Goal: Information Seeking & Learning: Understand process/instructions

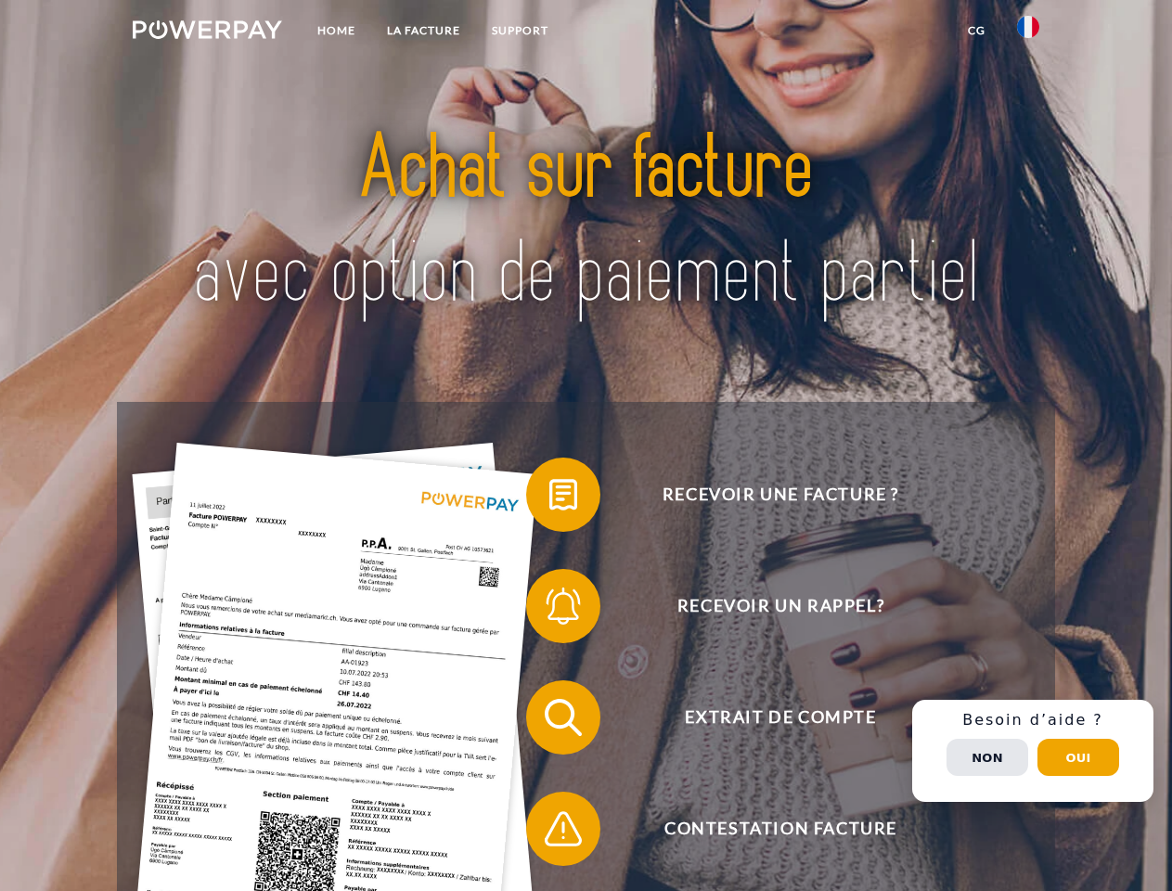
click at [207, 32] on img at bounding box center [207, 29] width 149 height 19
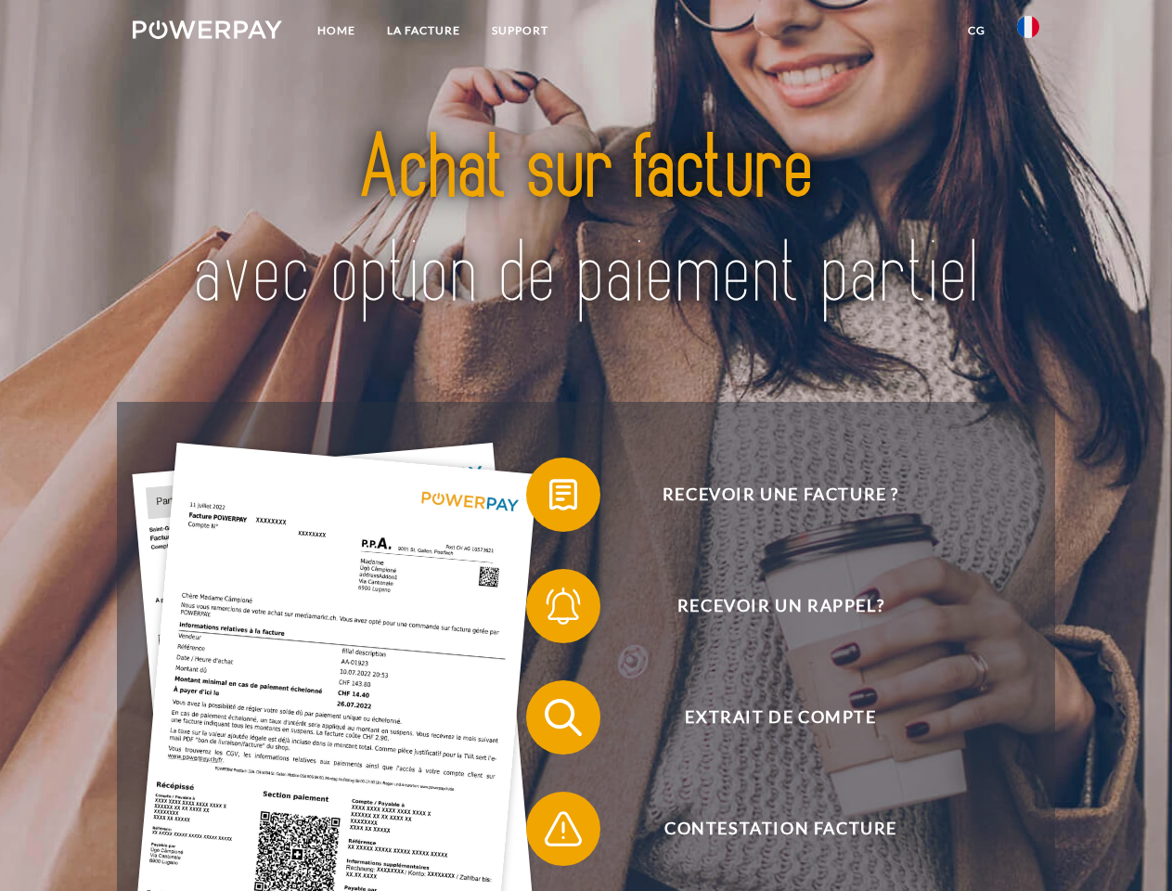
click at [1028, 32] on img at bounding box center [1028, 27] width 22 height 22
click at [976, 31] on link "CG" at bounding box center [976, 30] width 49 height 33
click at [549, 498] on span at bounding box center [535, 494] width 93 height 93
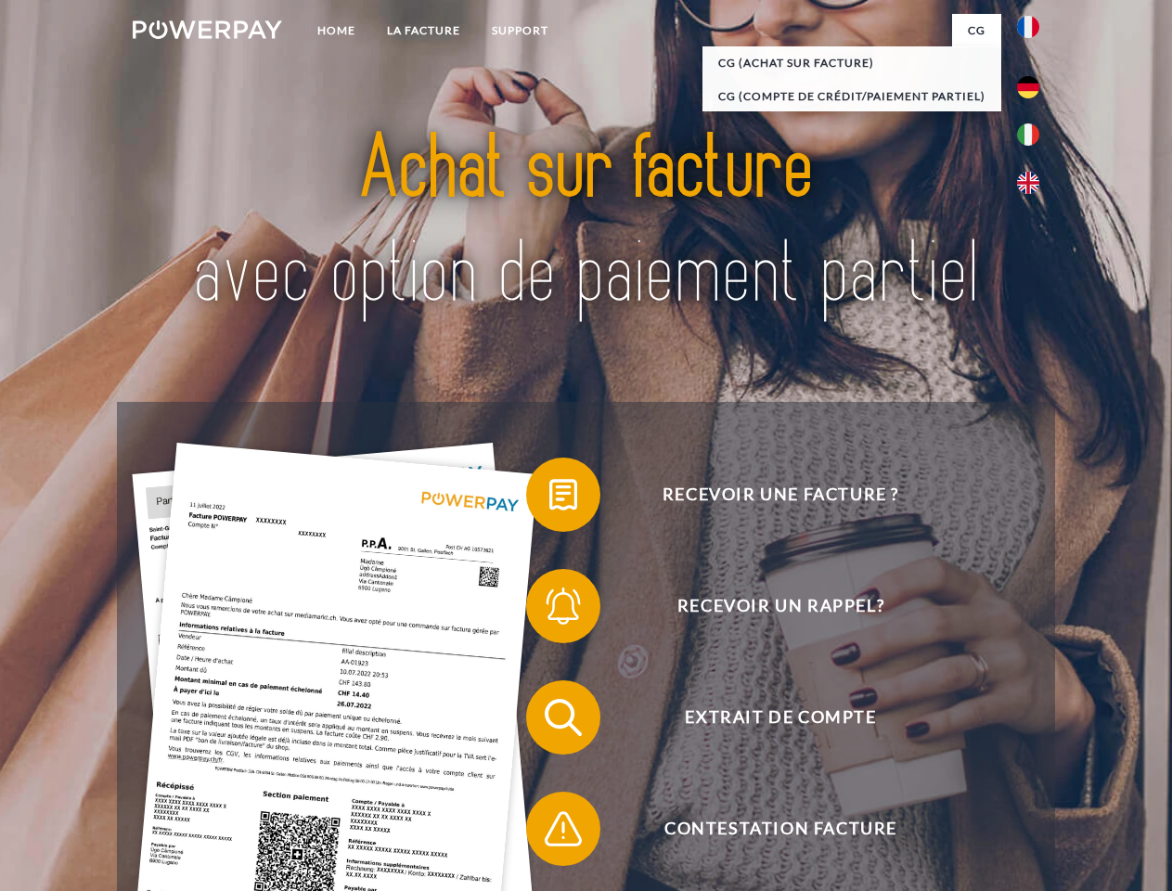
click at [549, 610] on div "Recevoir une facture ? Recevoir un rappel? Extrait de compte retour" at bounding box center [585, 773] width 937 height 742
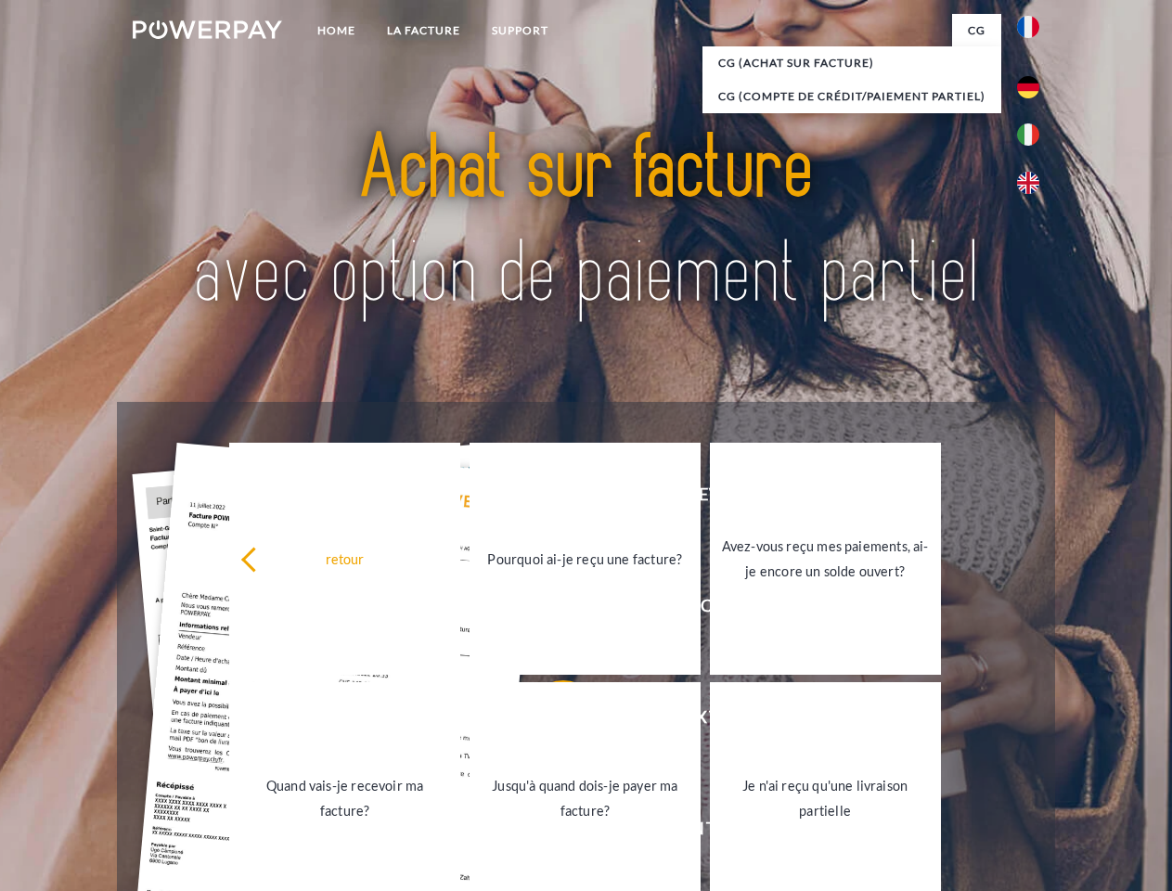
click at [549, 721] on link "Jusqu'à quand dois-je payer ma facture?" at bounding box center [585, 798] width 231 height 232
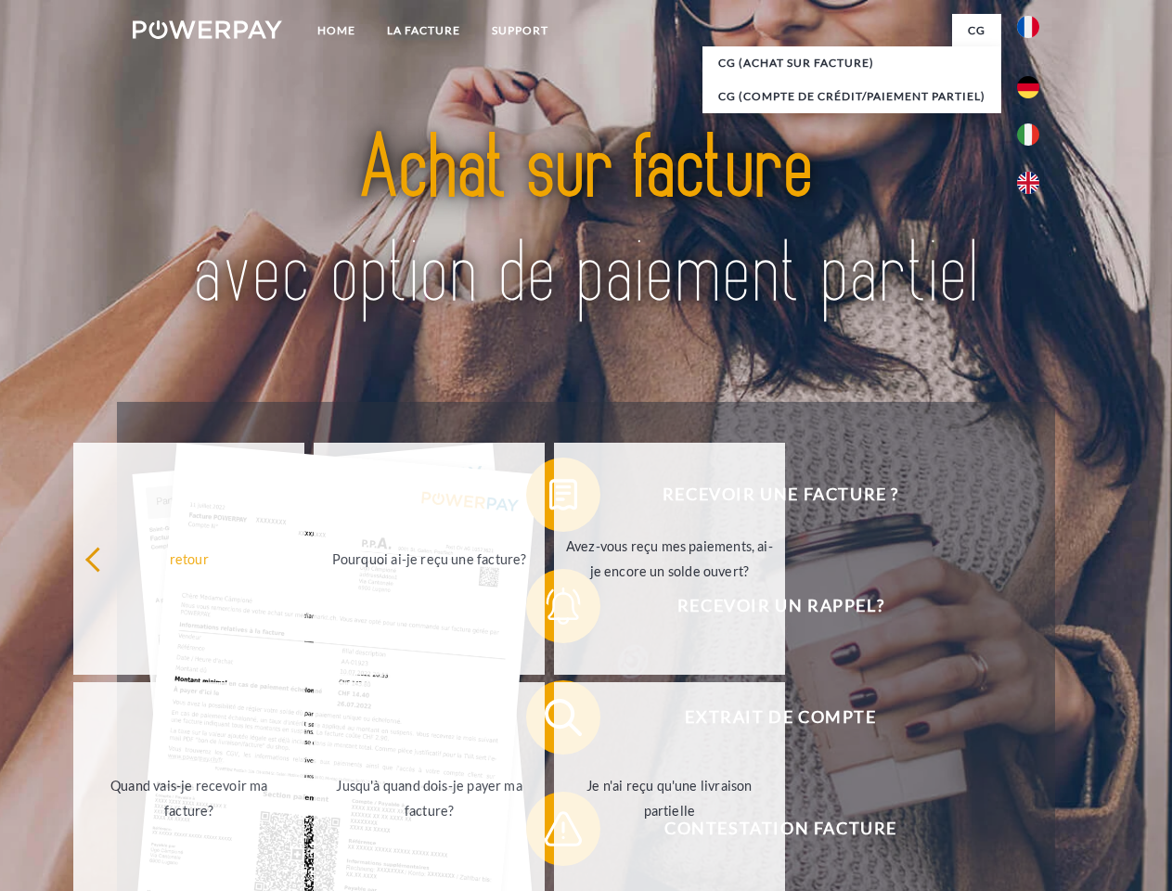
click at [549, 832] on span at bounding box center [535, 828] width 93 height 93
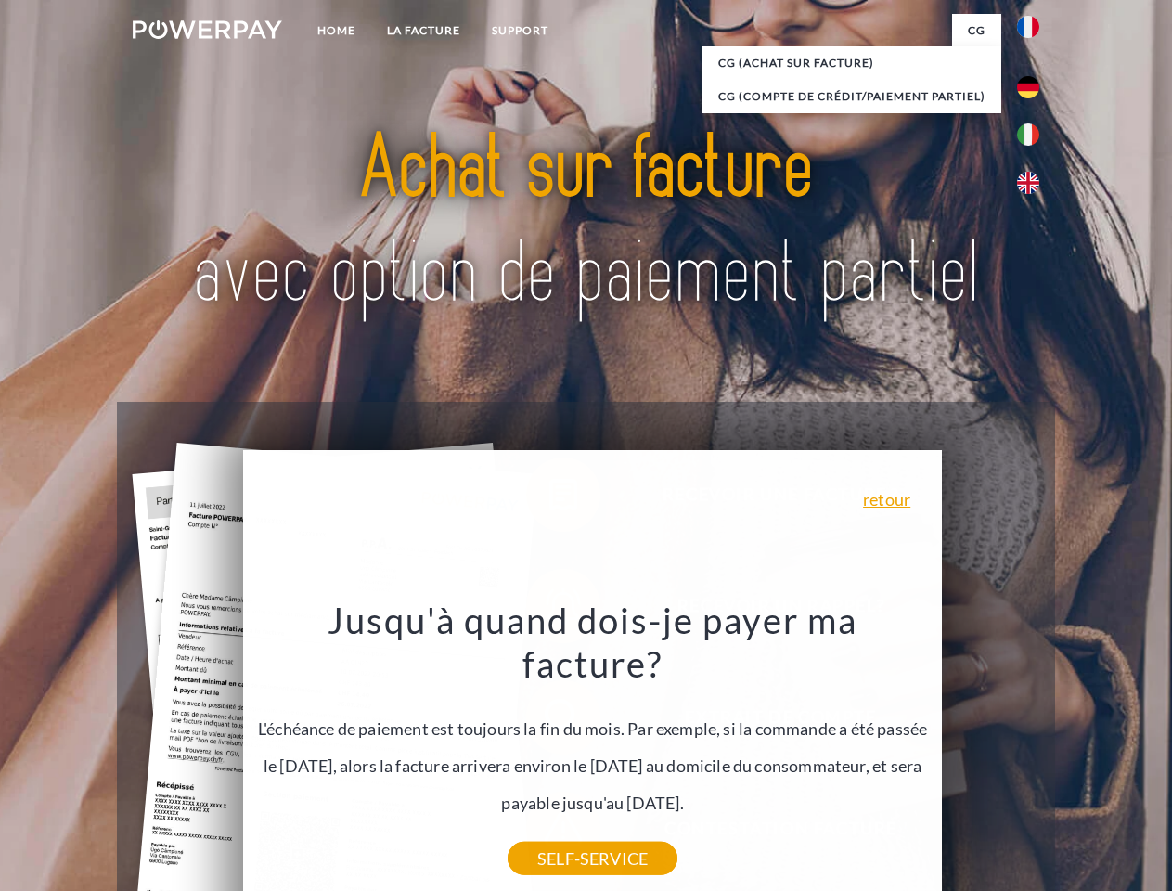
click at [1033, 751] on div "Recevoir une facture ? Recevoir un rappel? Extrait de compte retour" at bounding box center [585, 773] width 937 height 742
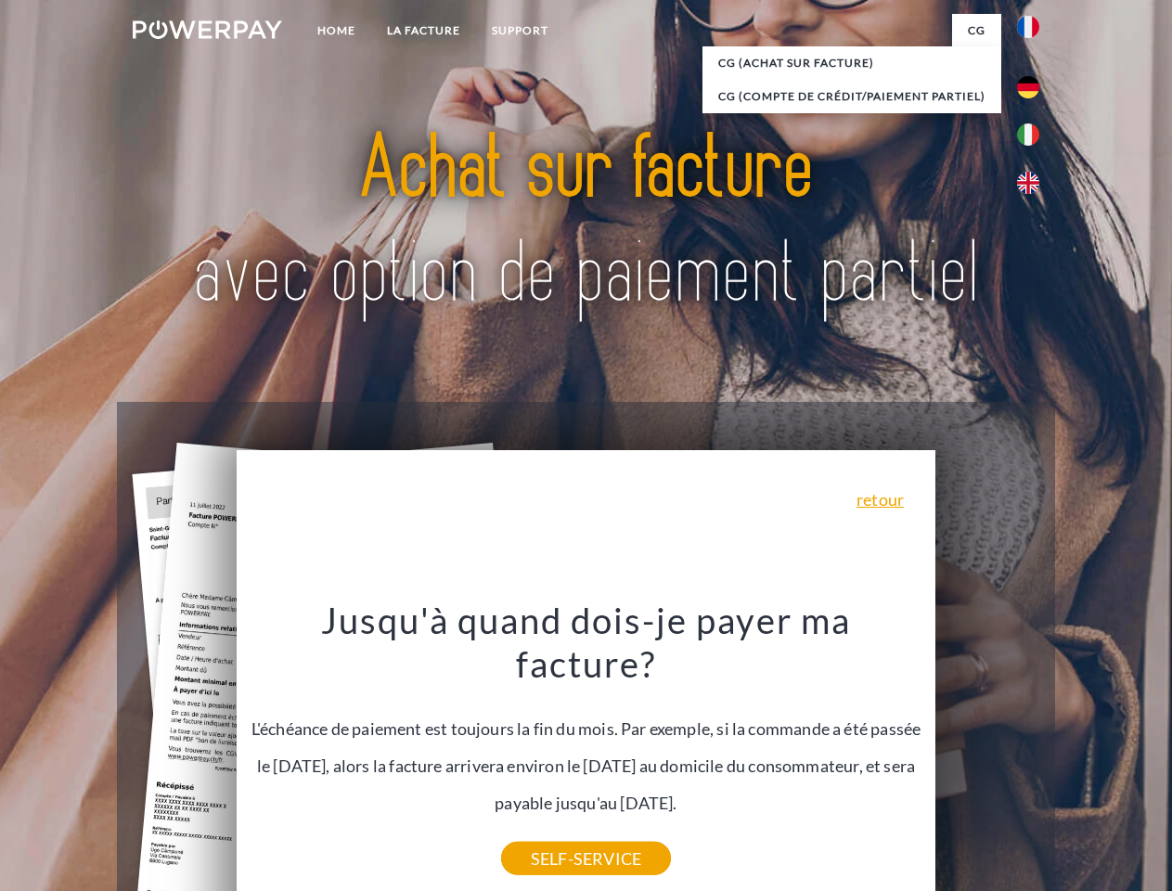
click at [987, 754] on span "Extrait de compte" at bounding box center [780, 717] width 455 height 74
click at [1078, 757] on header "Home LA FACTURE Support" at bounding box center [586, 641] width 1172 height 1282
